Goal: Task Accomplishment & Management: Use online tool/utility

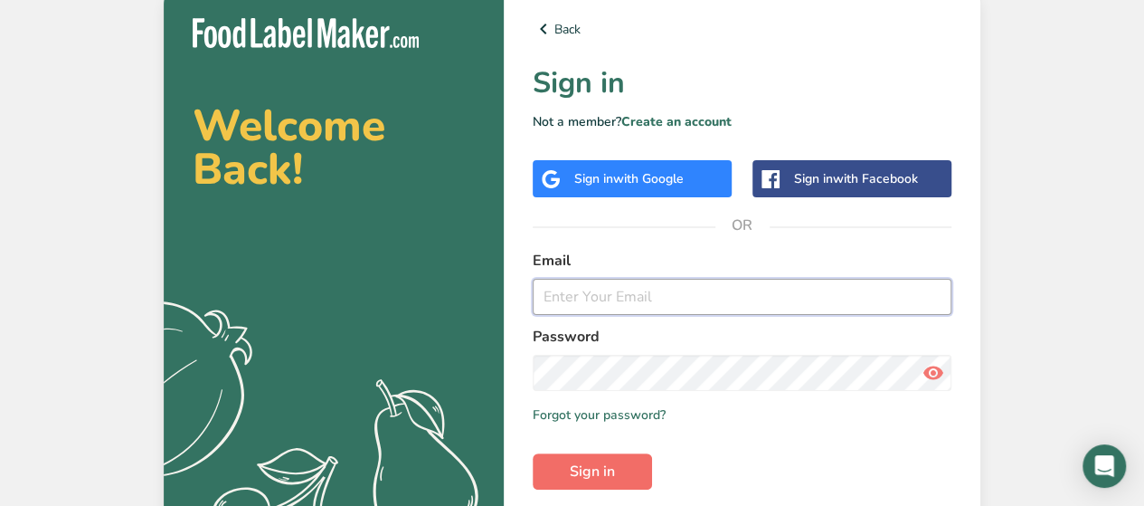
type input "[EMAIL_ADDRESS][DOMAIN_NAME]"
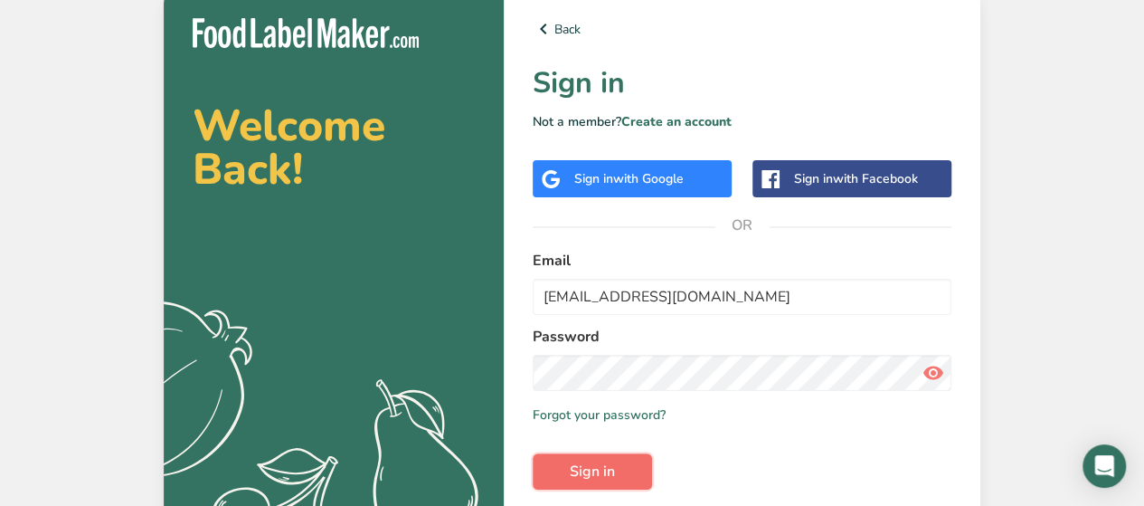
click at [570, 470] on span "Sign in" at bounding box center [592, 471] width 45 height 22
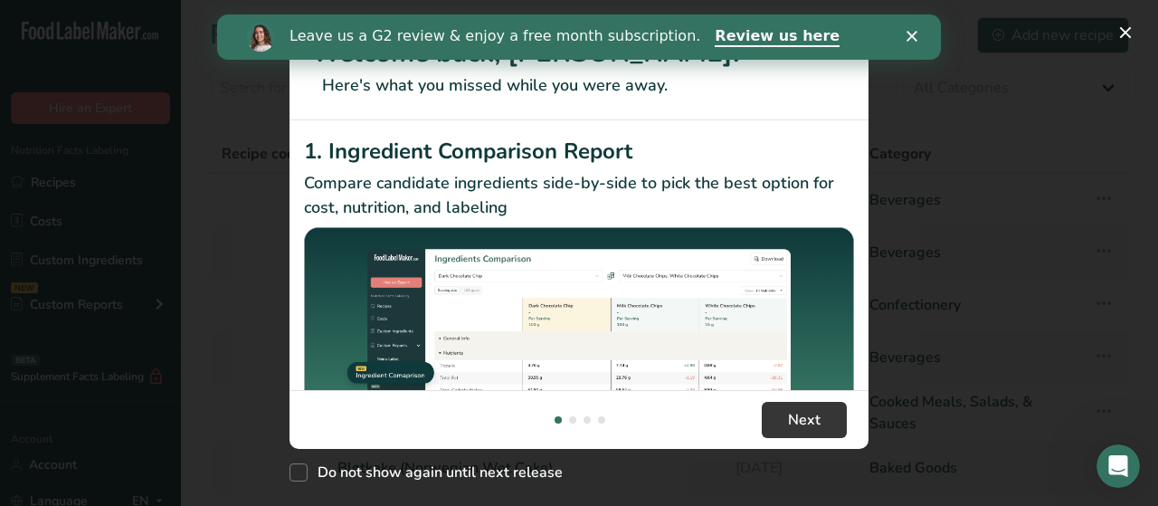
click at [910, 31] on icon "Close" at bounding box center [911, 36] width 11 height 11
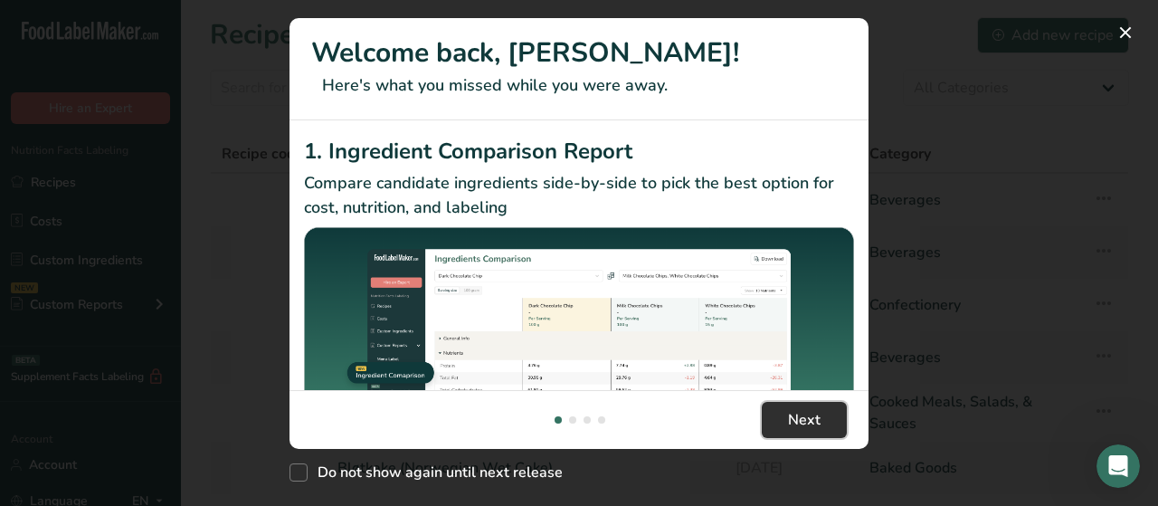
click at [799, 433] on button "Next" at bounding box center [804, 420] width 85 height 36
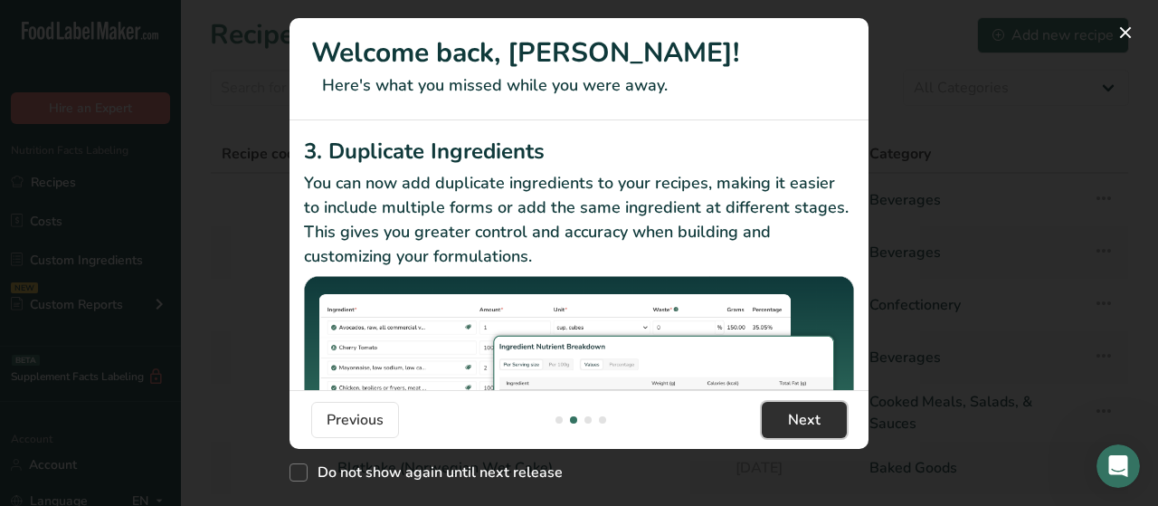
click at [799, 434] on button "Next" at bounding box center [804, 420] width 85 height 36
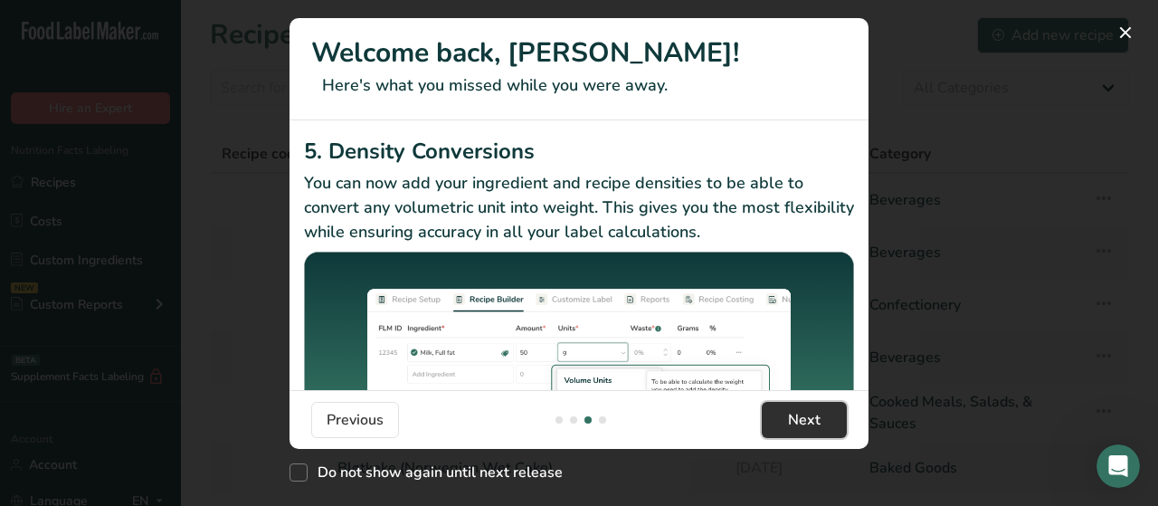
click at [798, 434] on button "Next" at bounding box center [804, 420] width 85 height 36
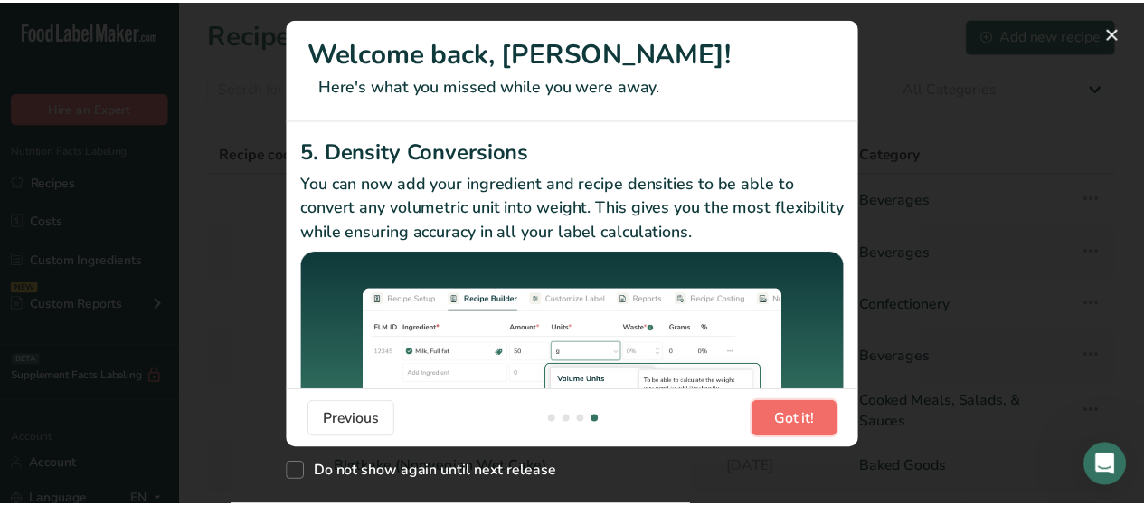
scroll to position [0, 1737]
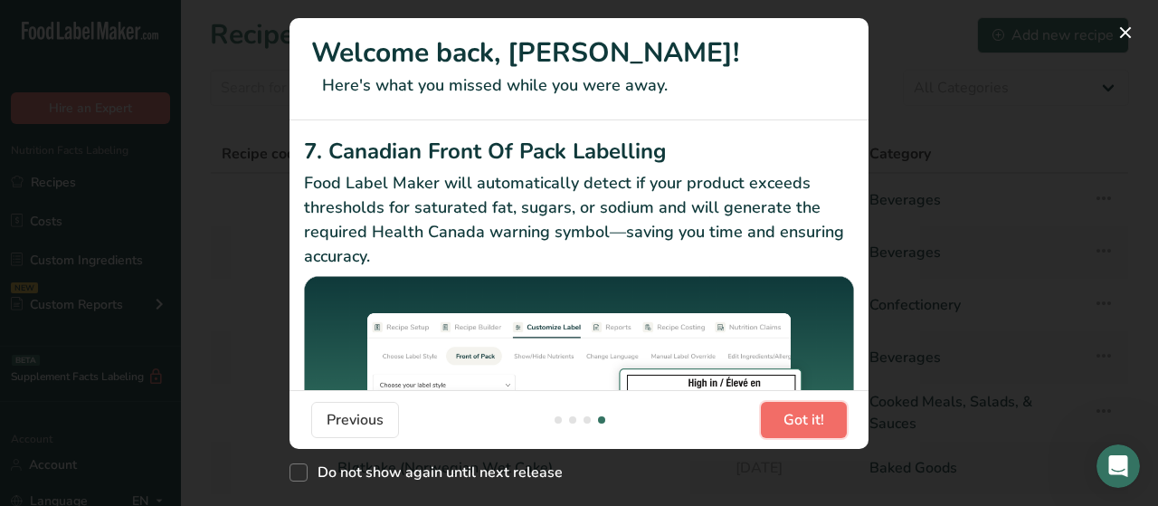
click at [798, 434] on button "Got it!" at bounding box center [804, 420] width 86 height 36
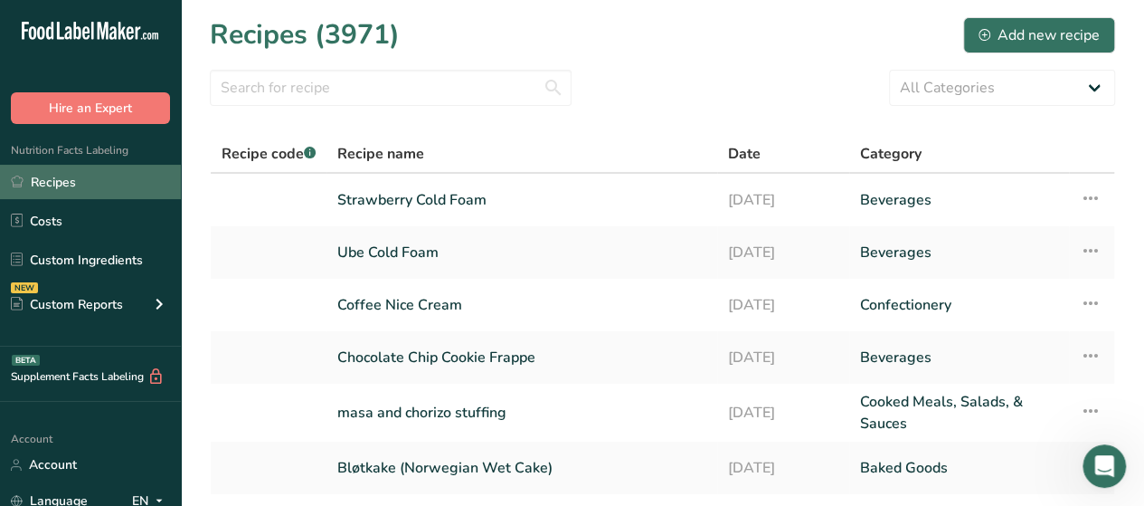
click at [38, 175] on link "Recipes" at bounding box center [90, 182] width 181 height 34
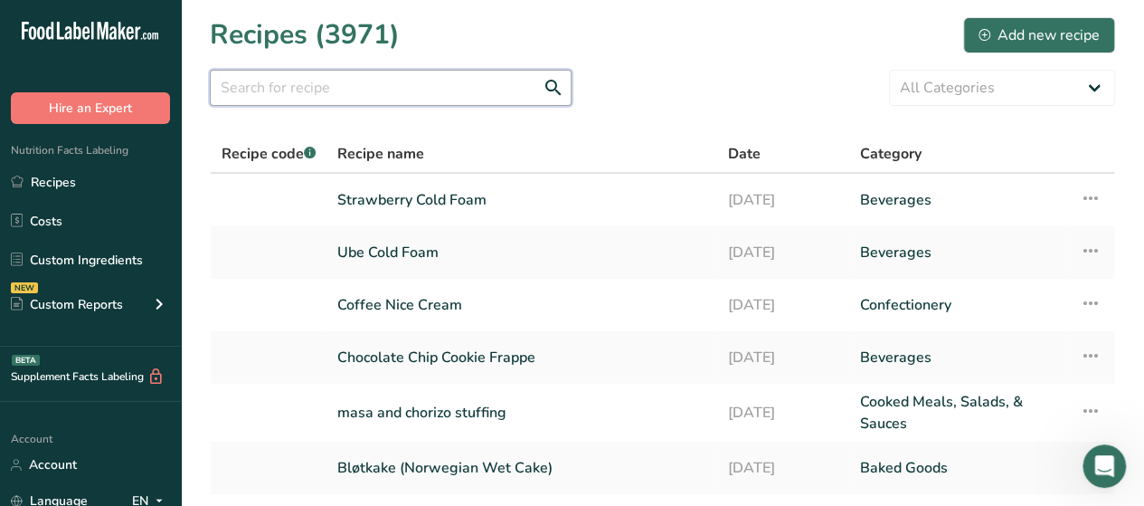
click at [298, 95] on input "text" at bounding box center [391, 88] width 362 height 36
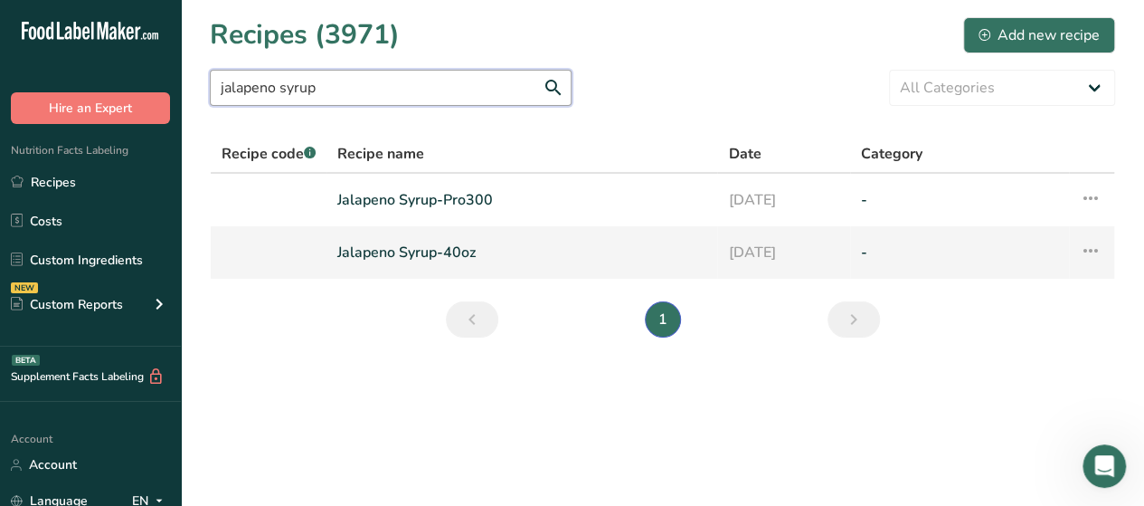
type input "jalapeno syrup"
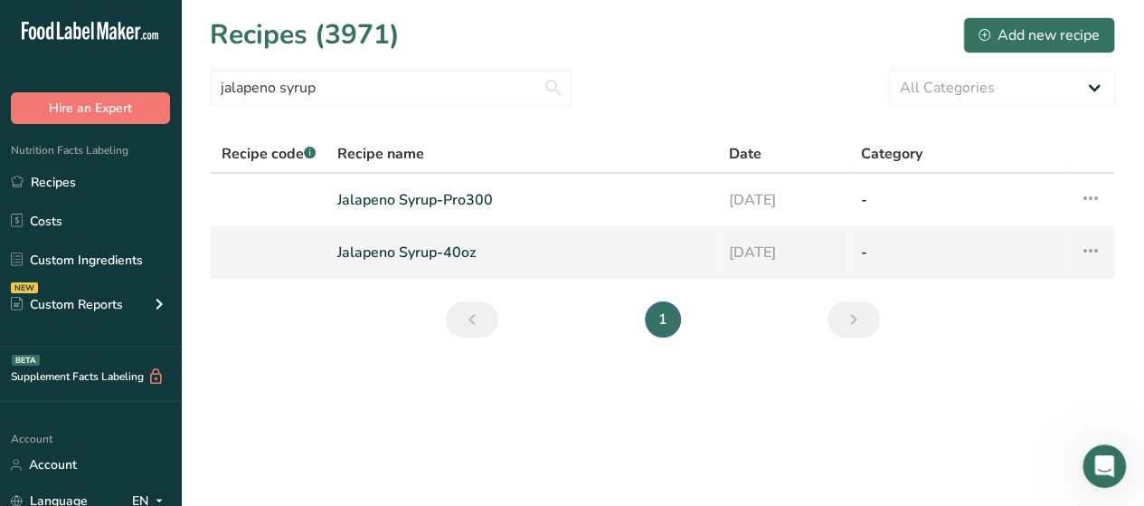
click at [400, 247] on link "Jalapeno Syrup-40oz" at bounding box center [521, 252] width 369 height 38
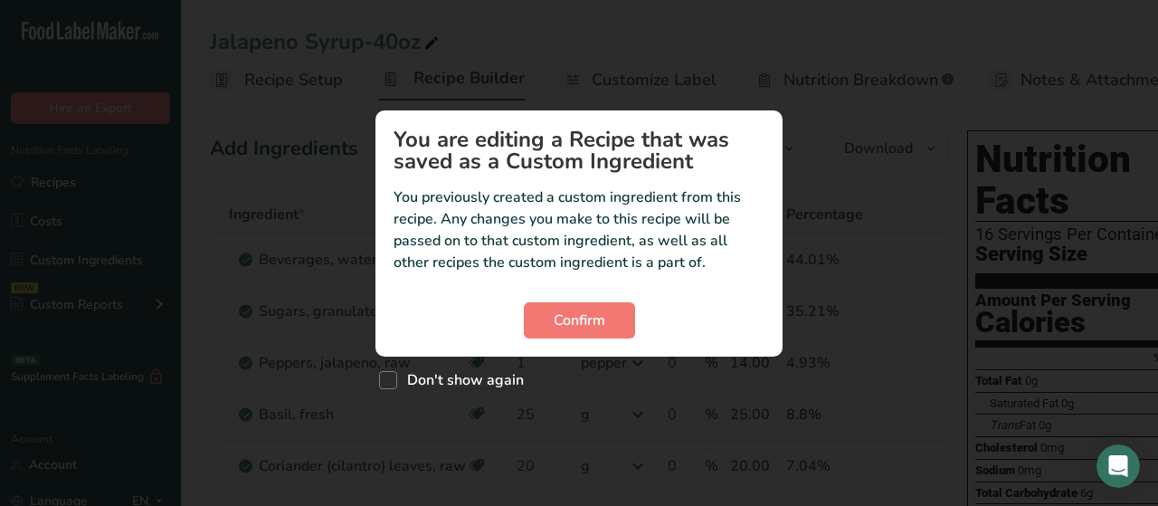
click at [559, 299] on section "You are editing a Recipe that was saved as a Custom Ingredient You previously c…" at bounding box center [578, 233] width 407 height 246
click at [559, 308] on button "Confirm" at bounding box center [579, 320] width 111 height 36
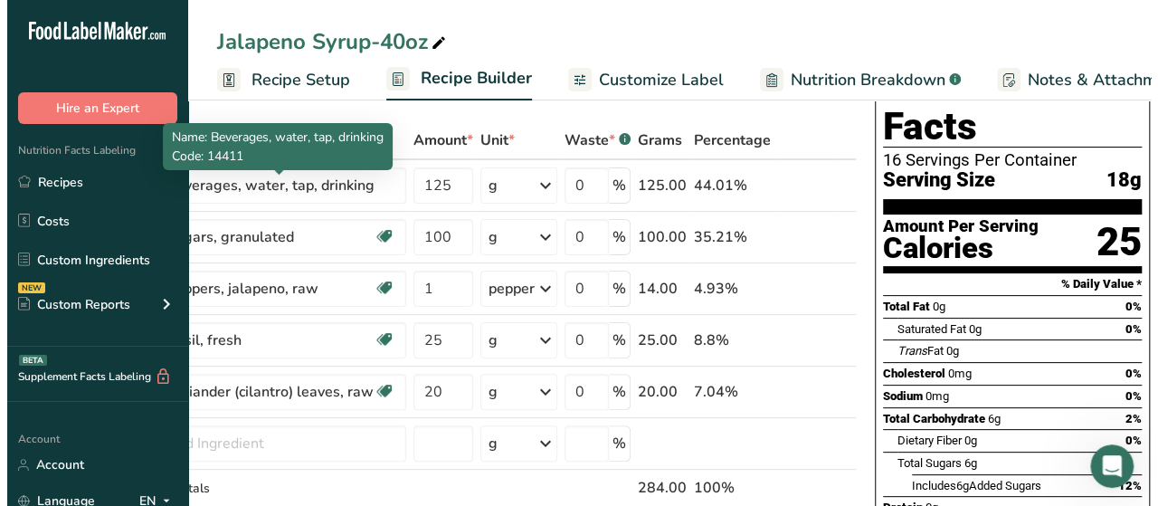
scroll to position [75, 0]
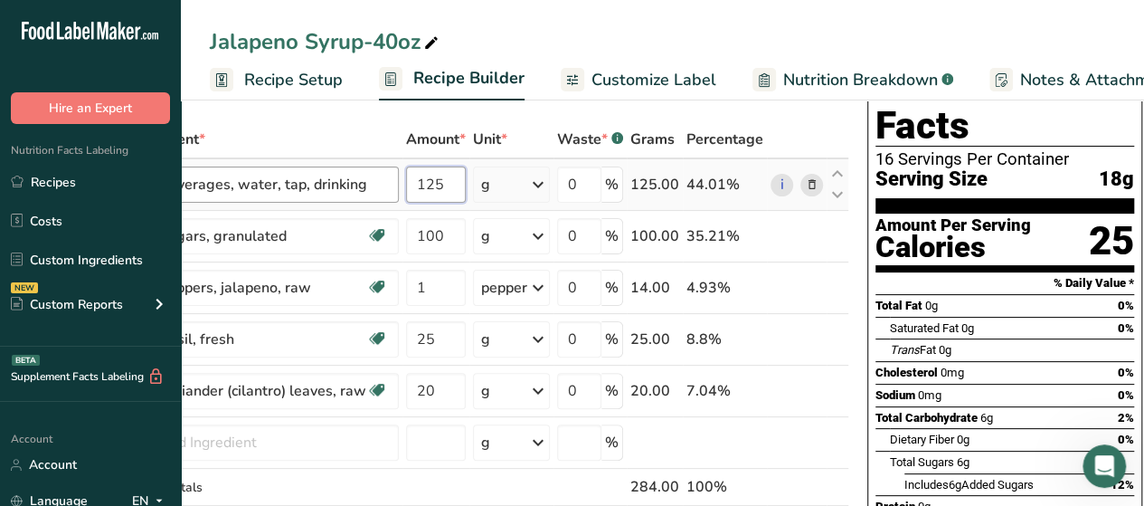
click at [393, 180] on tr "Beverages, water, tap, drinking 125 g Portions 1 fl oz 1 serving 8 fl oz 1 lite…" at bounding box center [479, 185] width 737 height 52
type input "480"
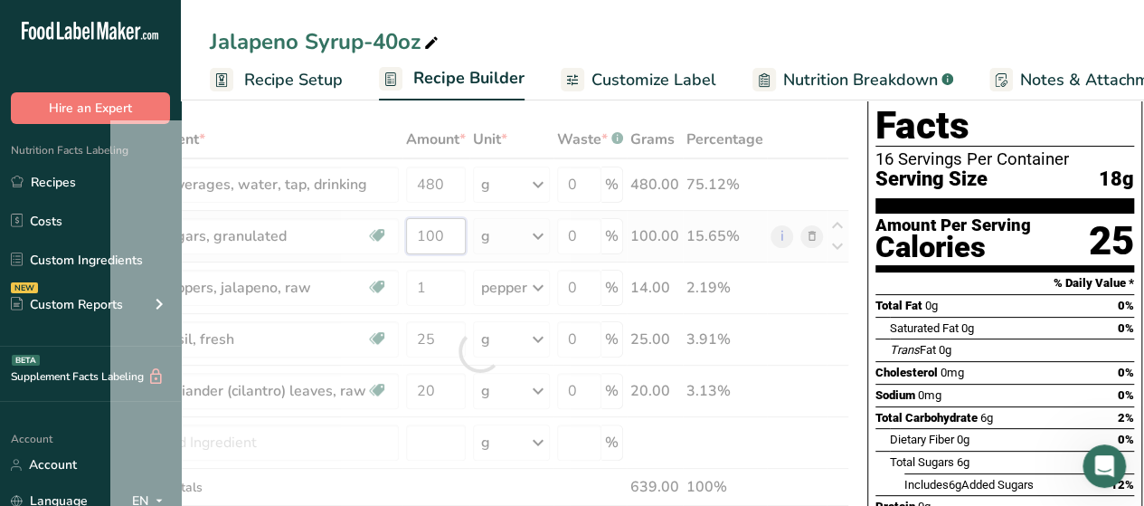
click at [431, 234] on div "Ingredient * Amount * Unit * Waste * .a-a{fill:#347362;}.b-a{fill:#fff;} Grams …" at bounding box center [479, 350] width 739 height 461
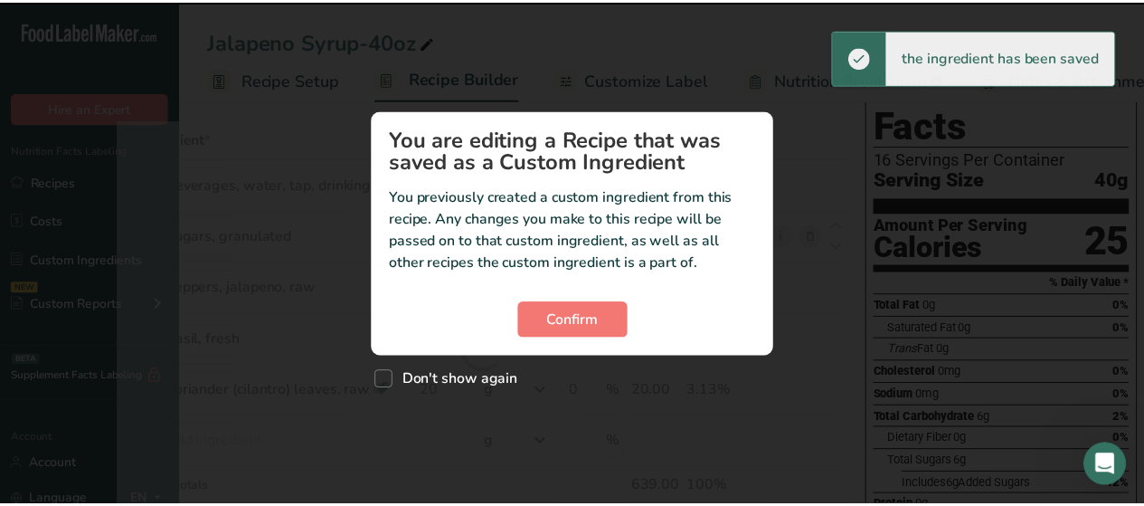
scroll to position [0, 85]
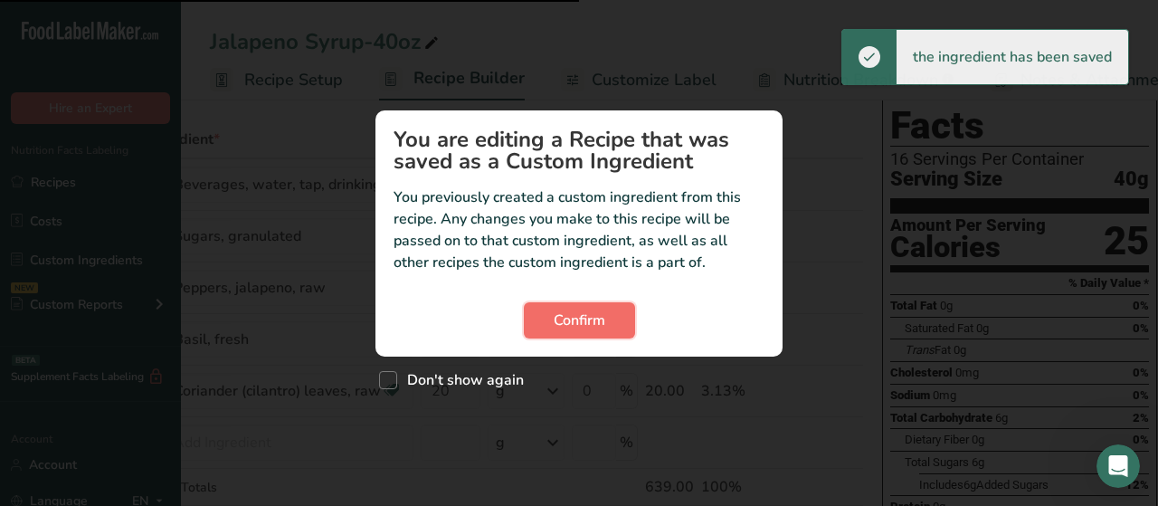
click at [580, 316] on span "Confirm" at bounding box center [580, 320] width 52 height 22
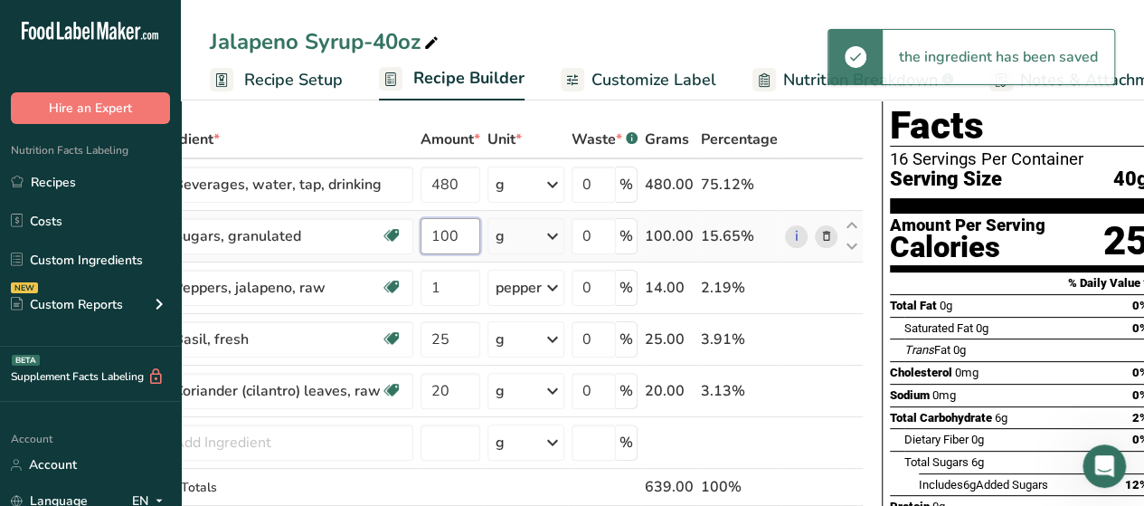
click at [469, 238] on input "100" at bounding box center [451, 236] width 60 height 36
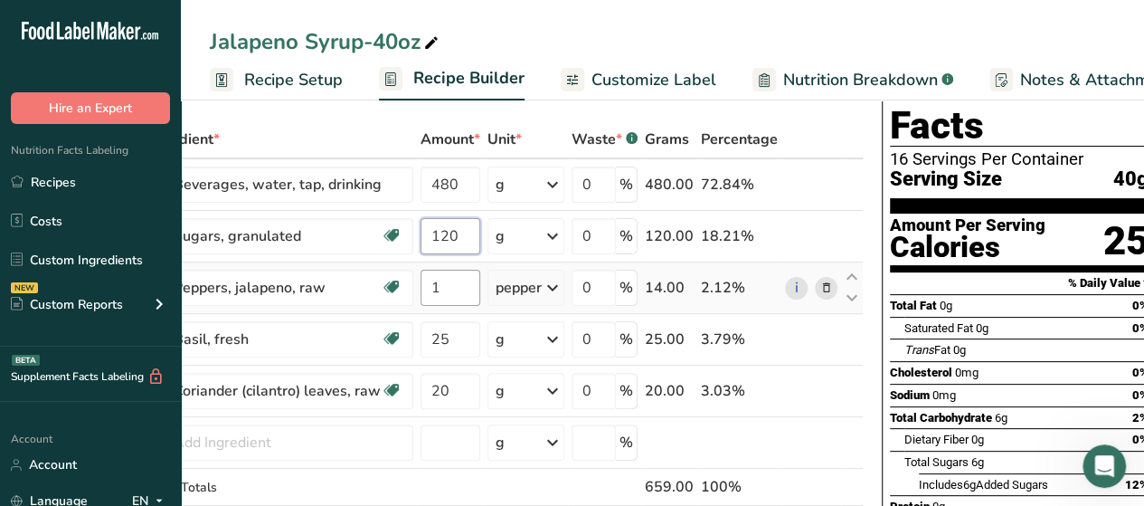
type input "120"
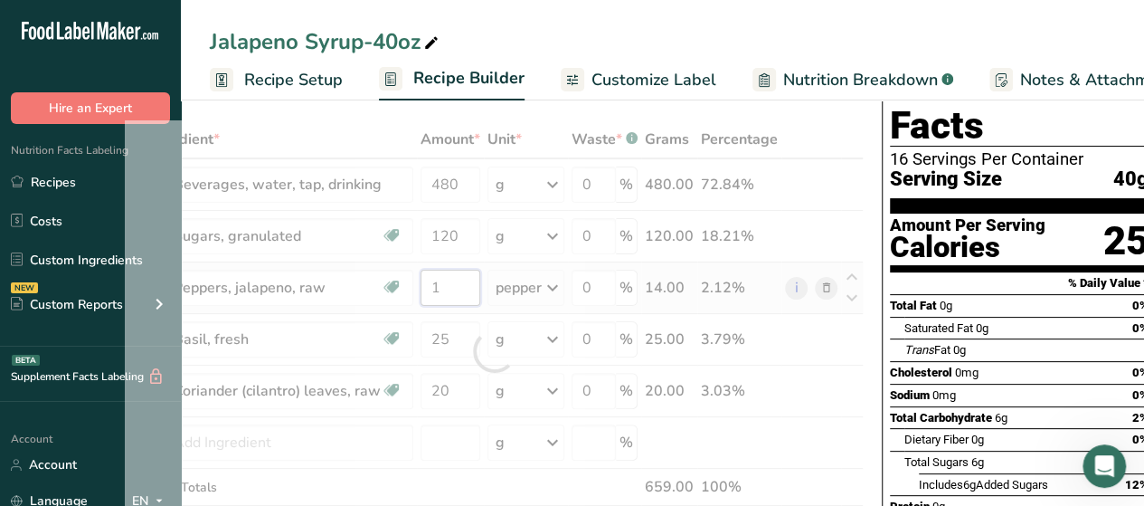
click at [445, 290] on div "Ingredient * Amount * Unit * Waste * .a-a{fill:#347362;}.b-a{fill:#fff;} Grams …" at bounding box center [494, 350] width 739 height 461
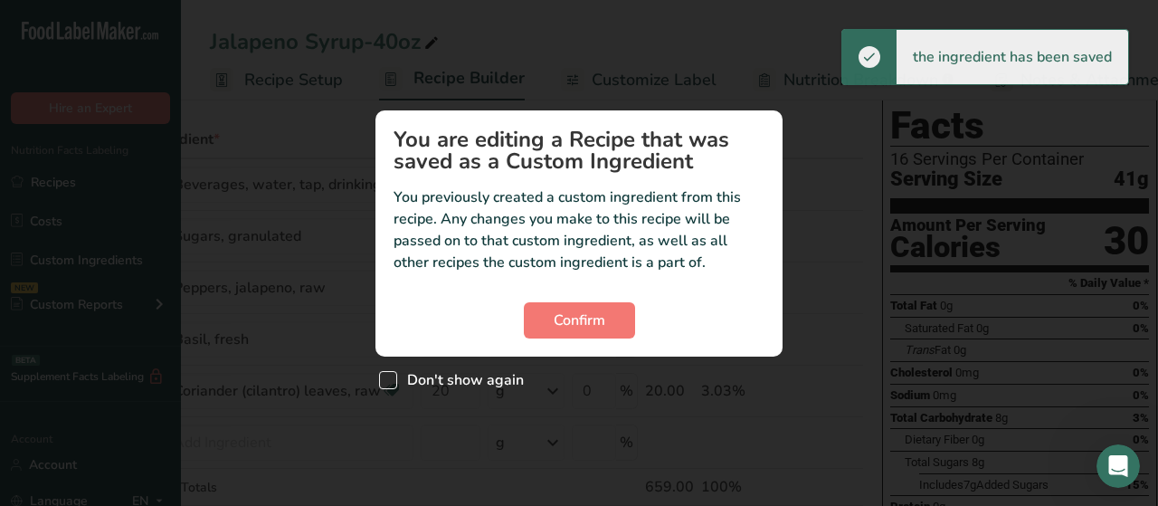
click at [391, 384] on span "Custom ingredient modal" at bounding box center [388, 380] width 18 height 18
click at [391, 384] on input "Don't show again" at bounding box center [385, 381] width 12 height 12
checkbox input "true"
click at [586, 316] on span "Confirm" at bounding box center [580, 320] width 52 height 22
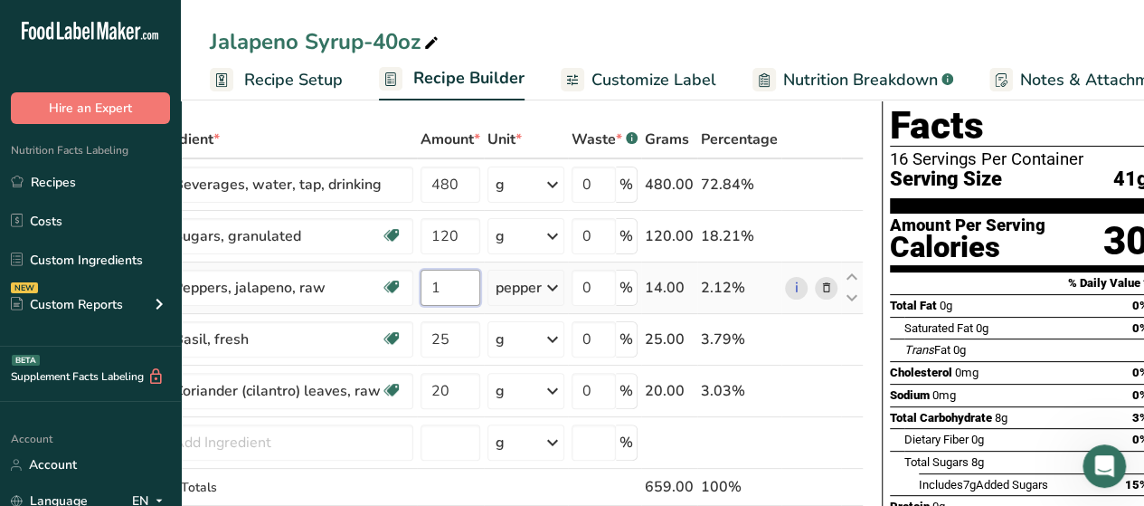
click at [452, 286] on input "1" at bounding box center [451, 288] width 60 height 36
type input "2"
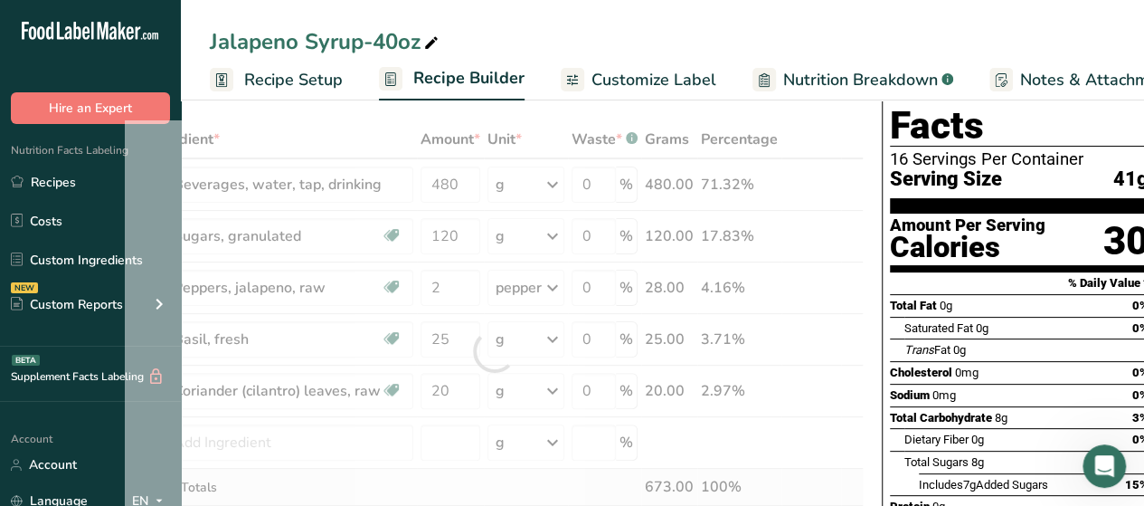
click at [775, 489] on div "Ingredient * Amount * Unit * Waste * .a-a{fill:#347362;}.b-a{fill:#fff;} Grams …" at bounding box center [494, 350] width 739 height 461
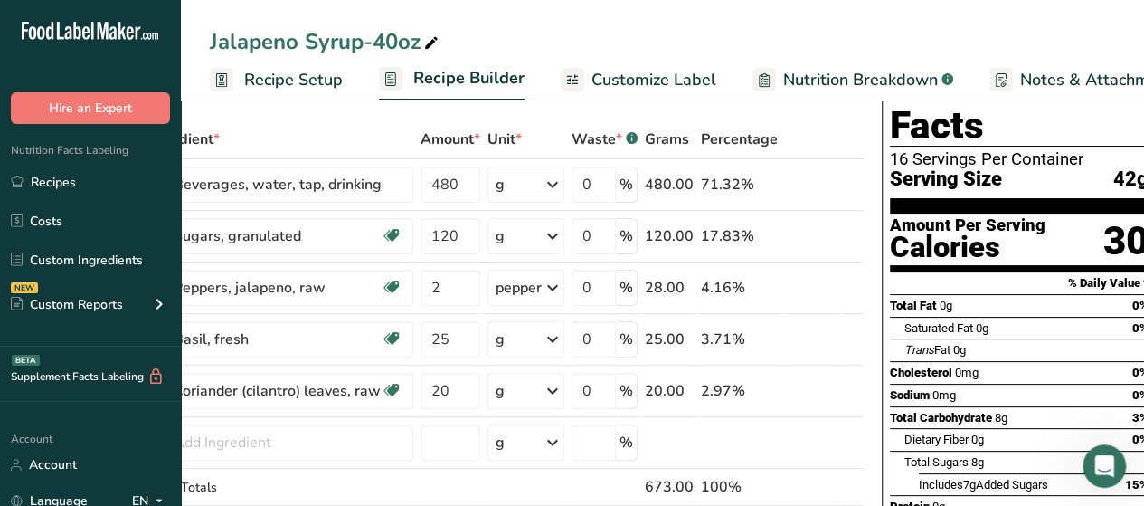
click at [309, 71] on span "Recipe Setup" at bounding box center [293, 80] width 99 height 24
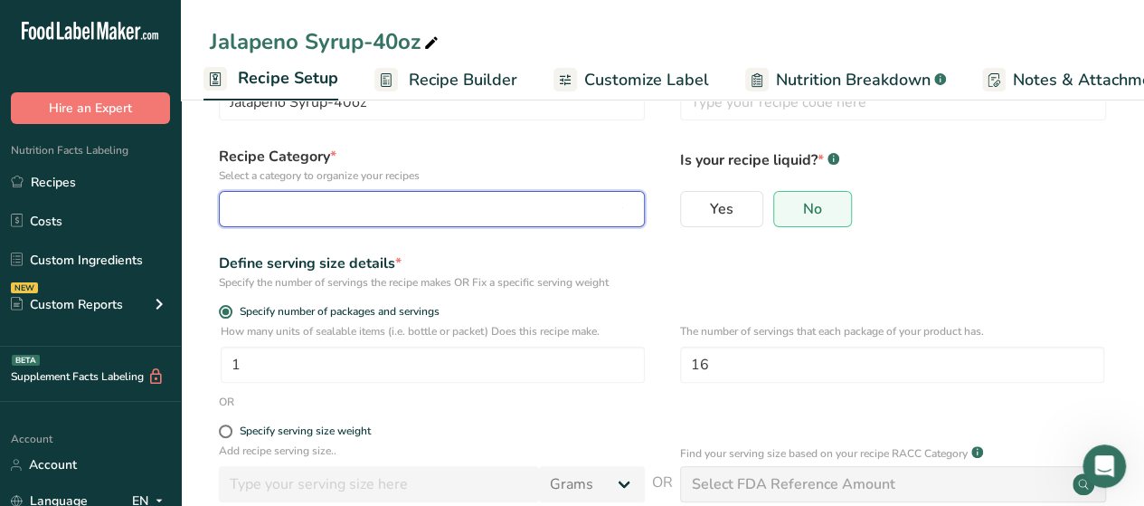
click at [541, 220] on button "button" at bounding box center [432, 209] width 426 height 36
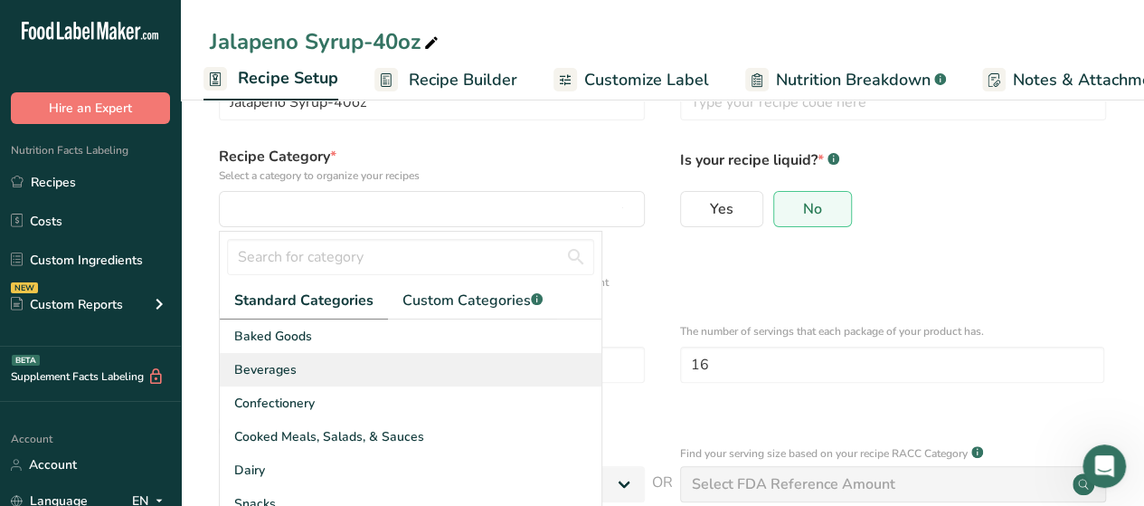
click at [355, 370] on div "Beverages" at bounding box center [411, 369] width 382 height 33
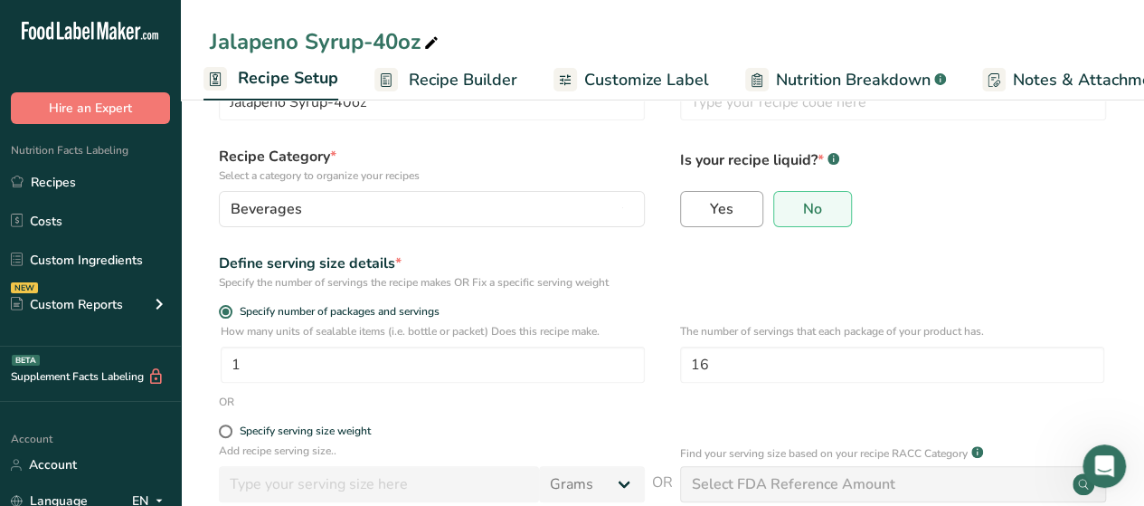
click at [701, 202] on label "Yes" at bounding box center [721, 209] width 83 height 36
click at [693, 203] on input "Yes" at bounding box center [687, 209] width 12 height 12
radio input "true"
radio input "false"
select select "22"
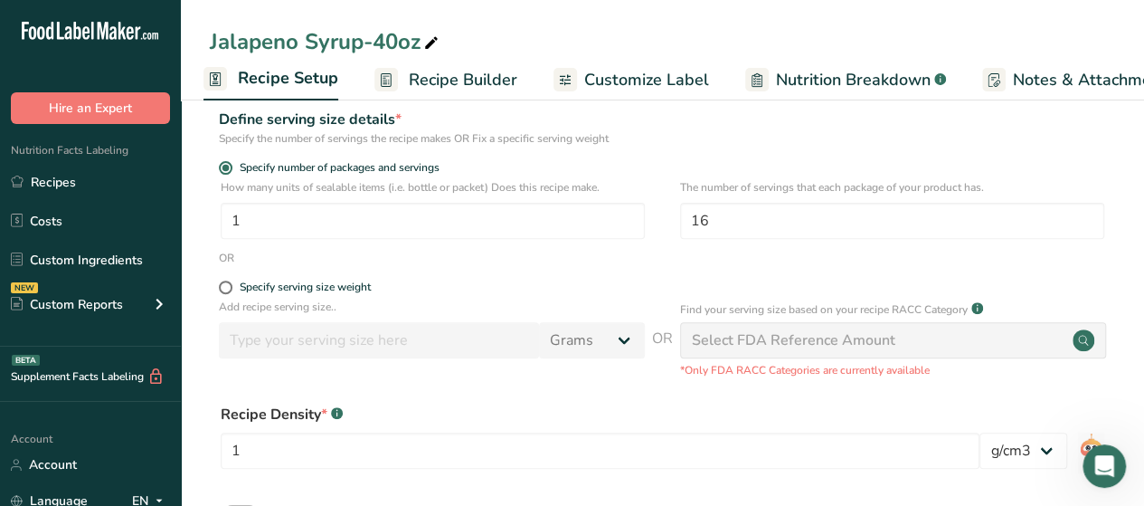
scroll to position [224, 0]
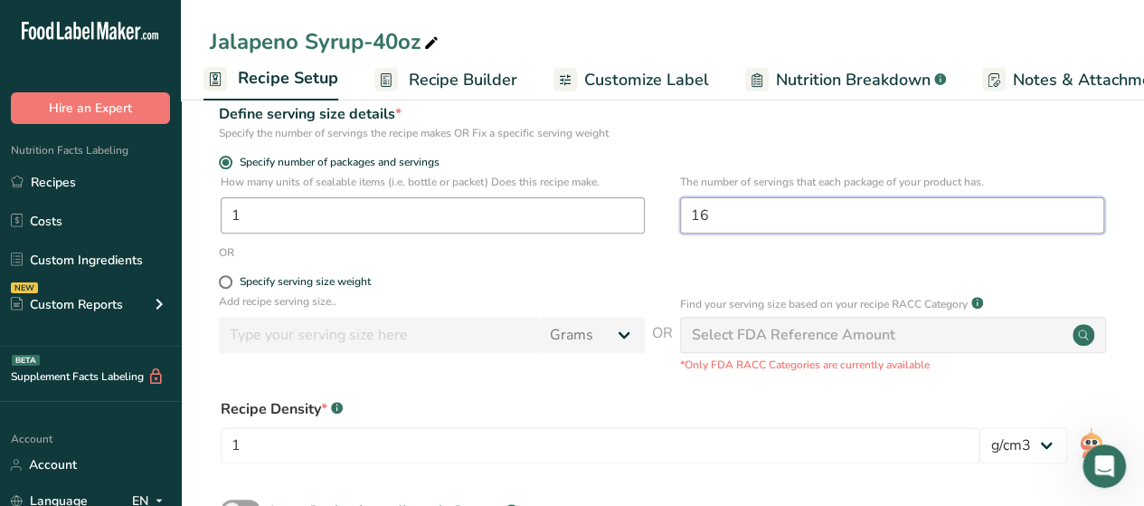
drag, startPoint x: 716, startPoint y: 220, endPoint x: 640, endPoint y: 220, distance: 76.0
click at [640, 220] on div "How many units of sealable items (i.e. bottle or packet) Does this recipe make.…" at bounding box center [663, 209] width 906 height 71
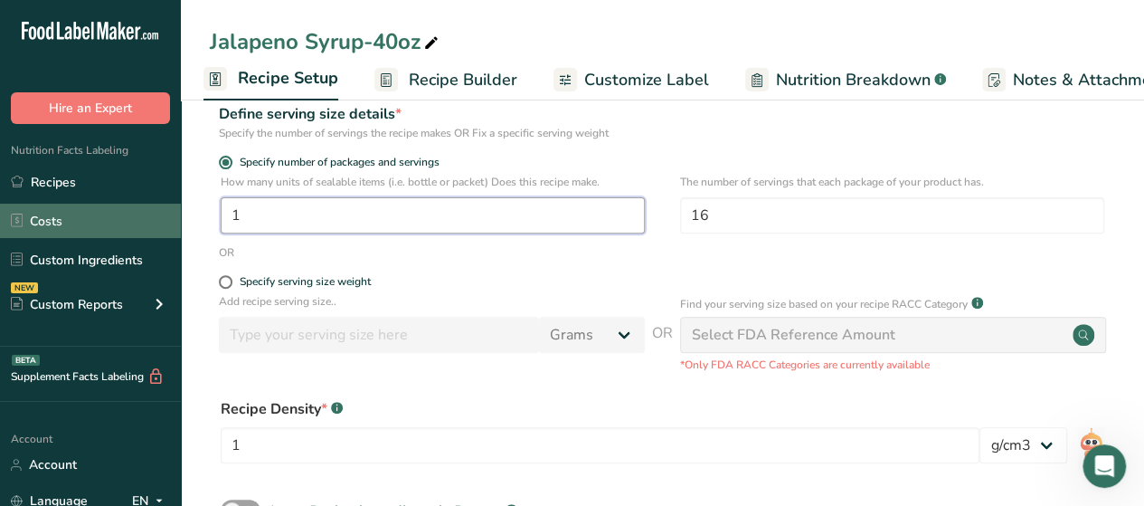
drag, startPoint x: 262, startPoint y: 223, endPoint x: 174, endPoint y: 214, distance: 89.0
click at [174, 214] on div ".a-20{fill:#fff;} Hire an Expert Nutrition Facts Labeling Recipes Costs Custom …" at bounding box center [572, 207] width 1144 height 862
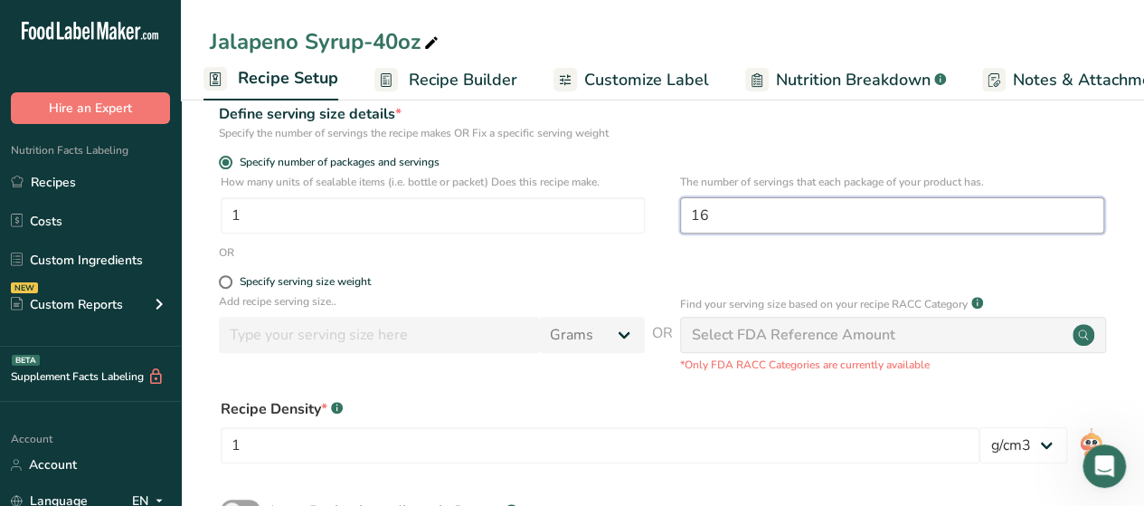
click at [744, 213] on input "16" at bounding box center [892, 215] width 424 height 36
type input "1"
type input "32"
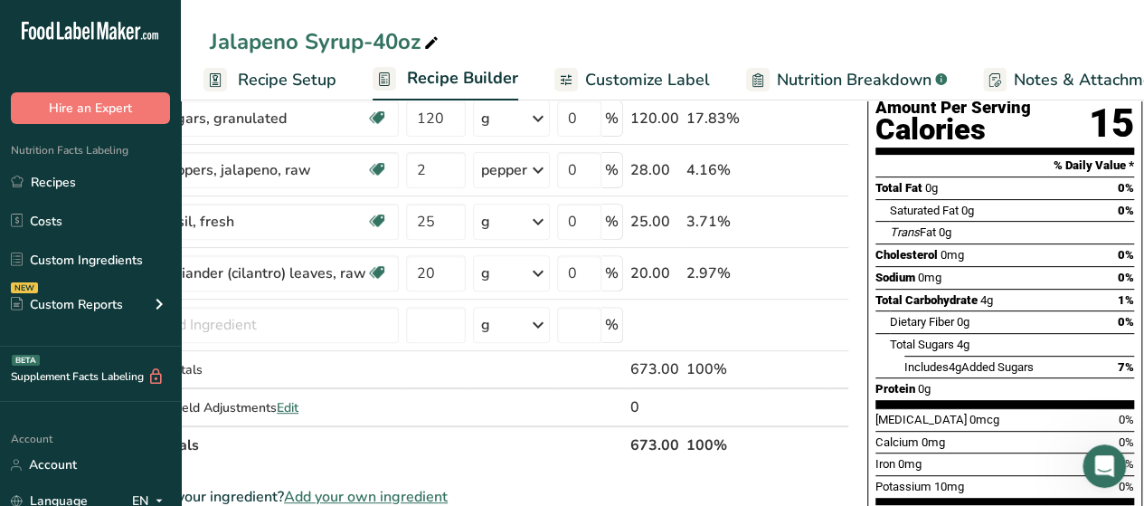
scroll to position [194, 0]
